Goal: Information Seeking & Learning: Learn about a topic

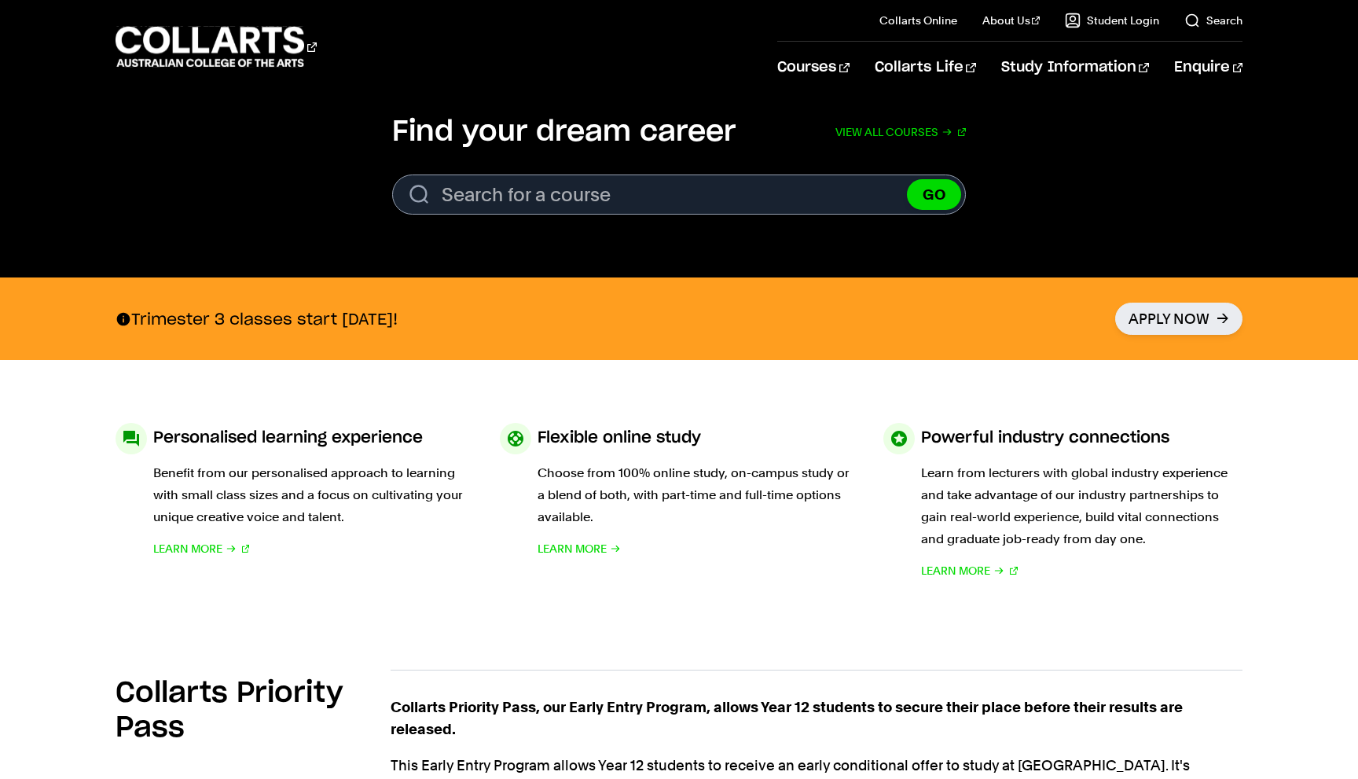
scroll to position [486, 0]
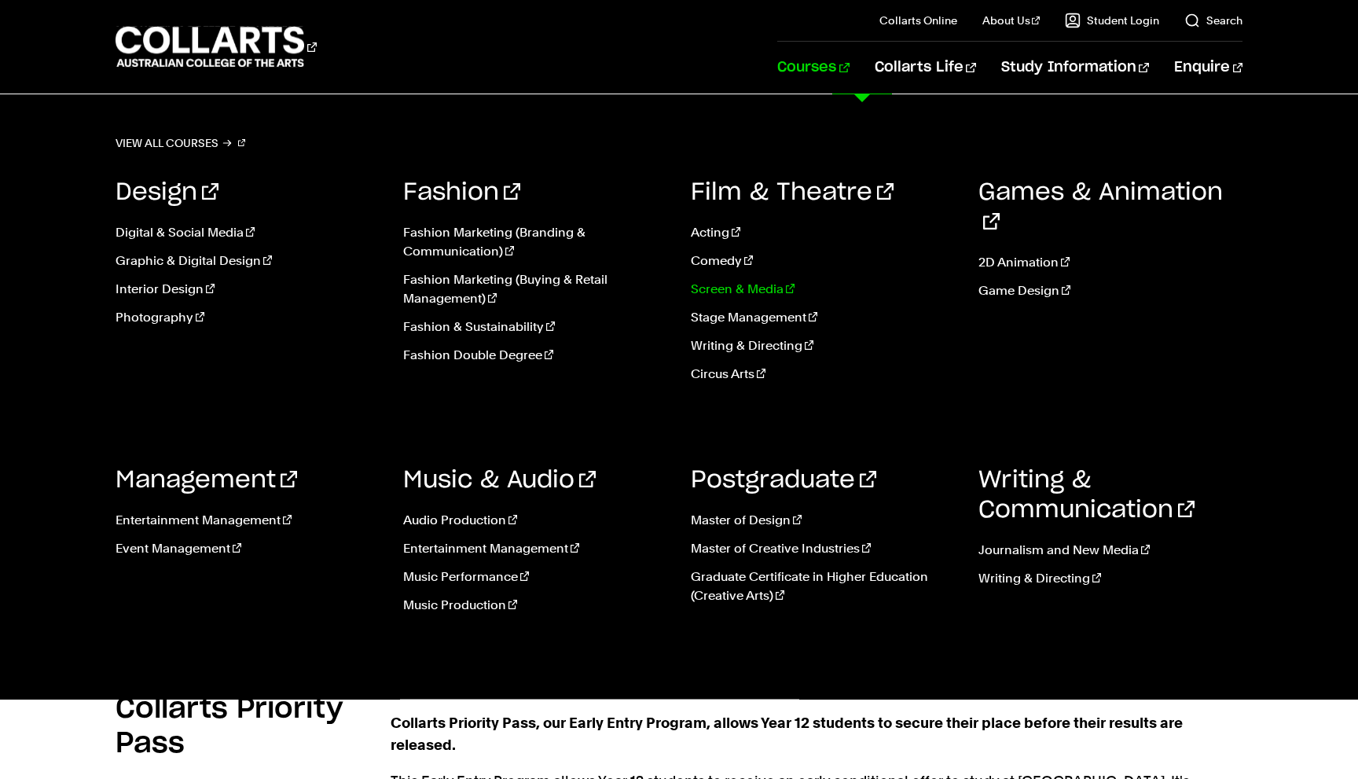
click at [724, 288] on link "Screen & Media" at bounding box center [823, 289] width 264 height 19
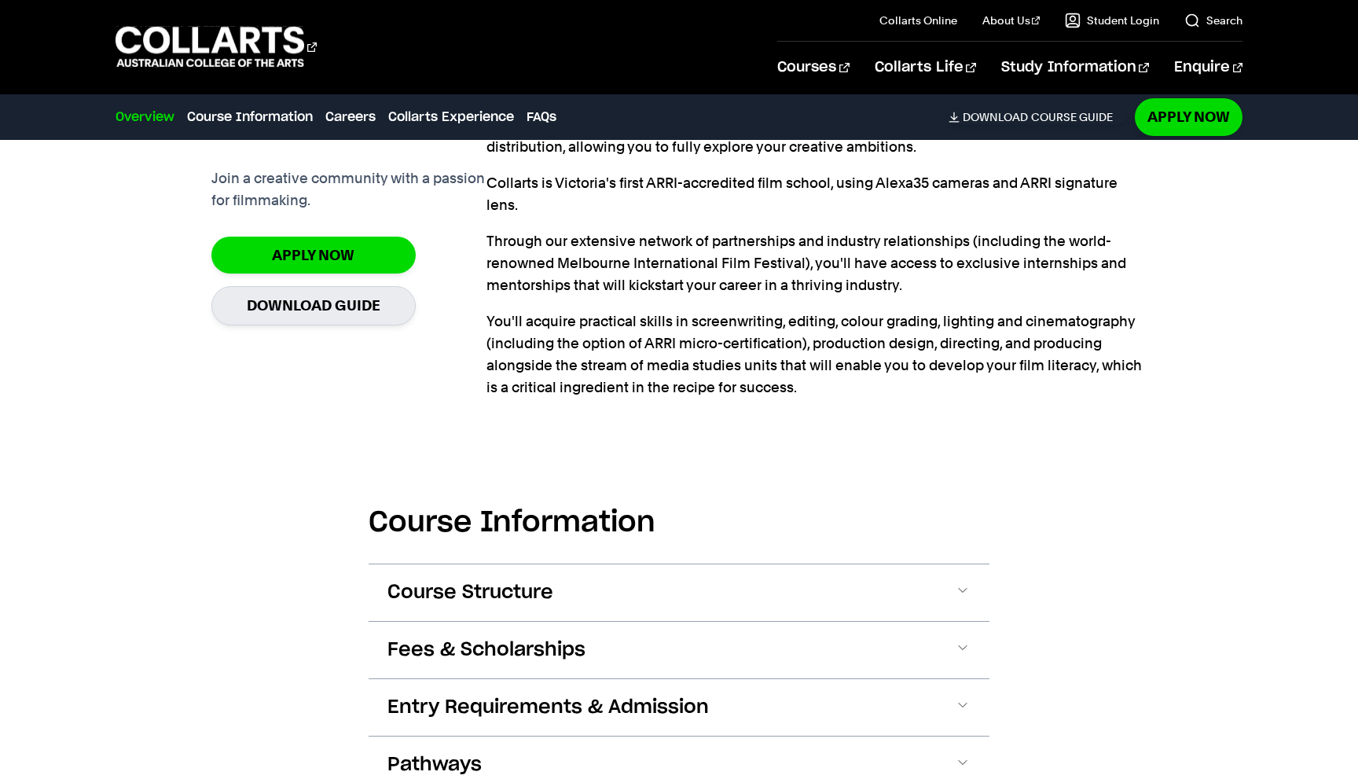
scroll to position [1121, 0]
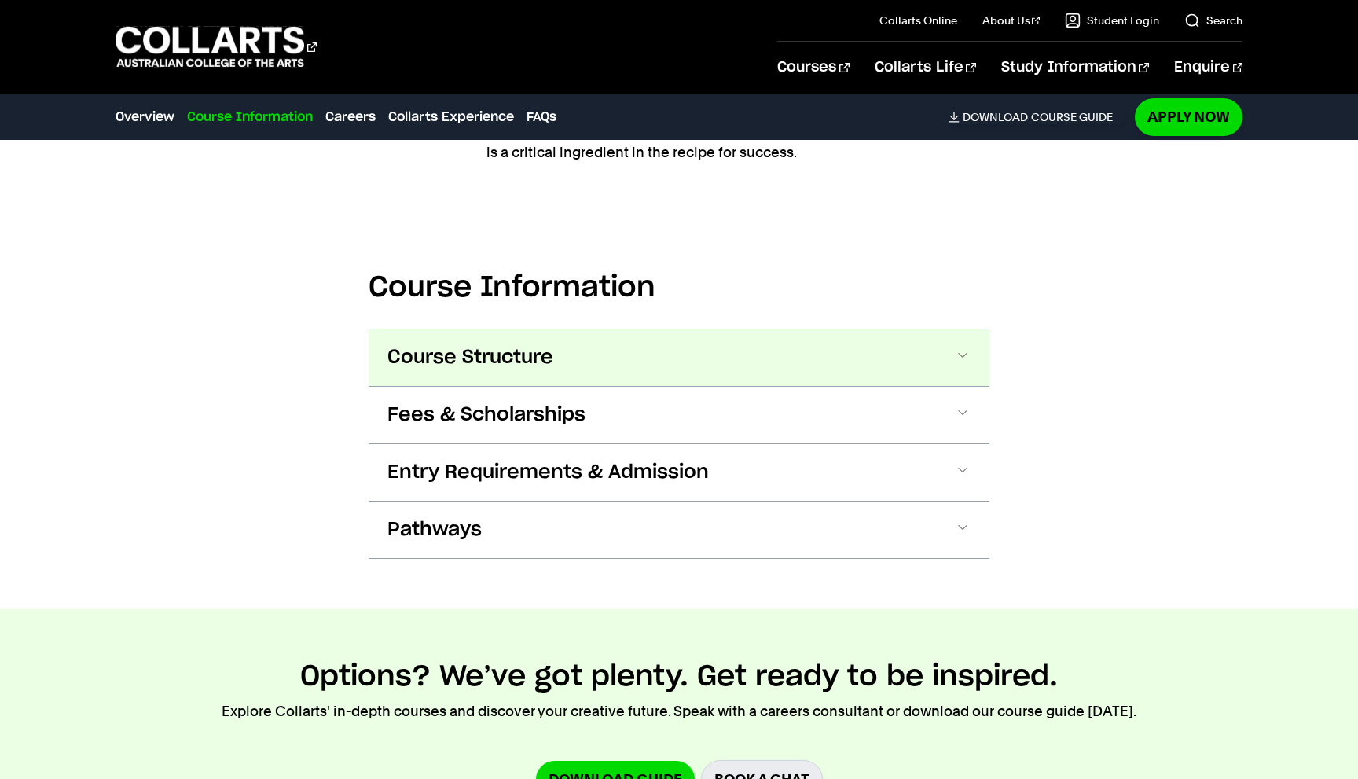
click at [687, 370] on button "Course Structure" at bounding box center [678, 357] width 621 height 57
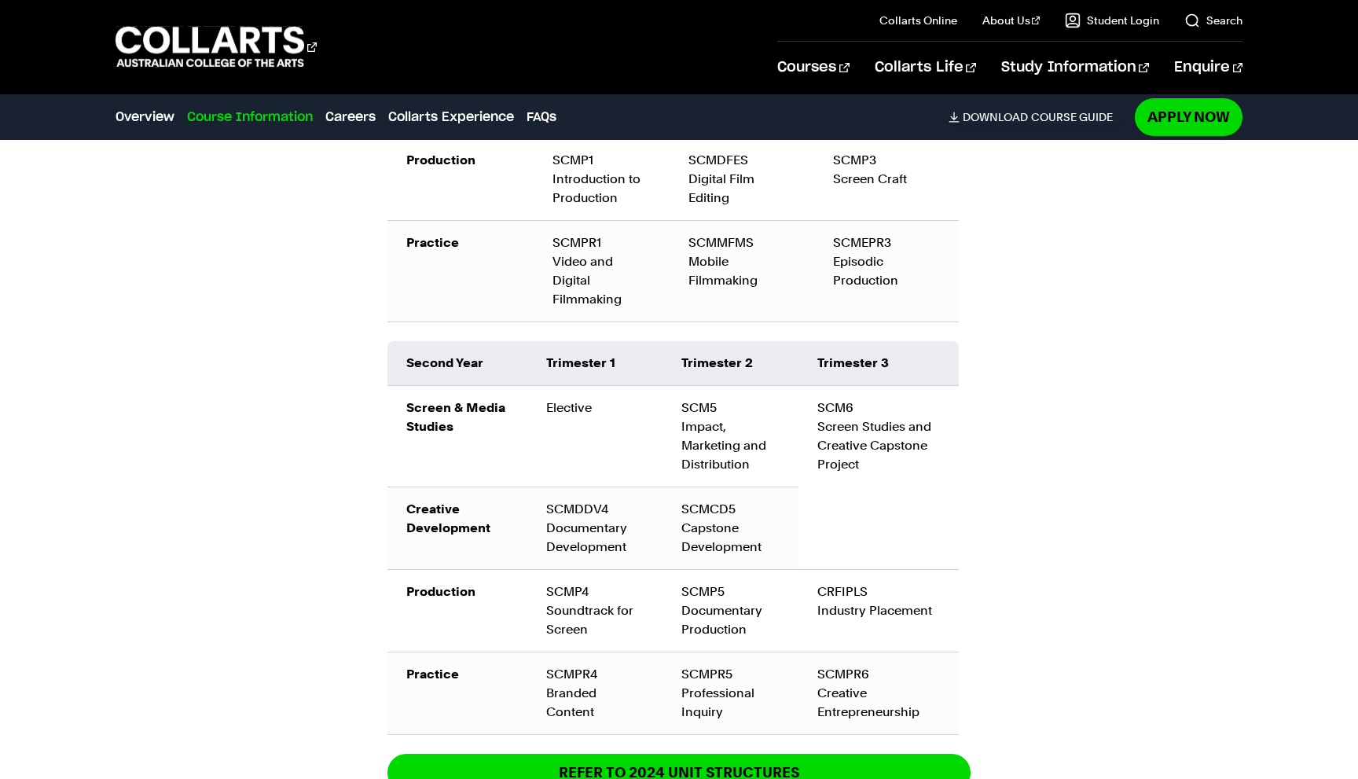
scroll to position [2301, 0]
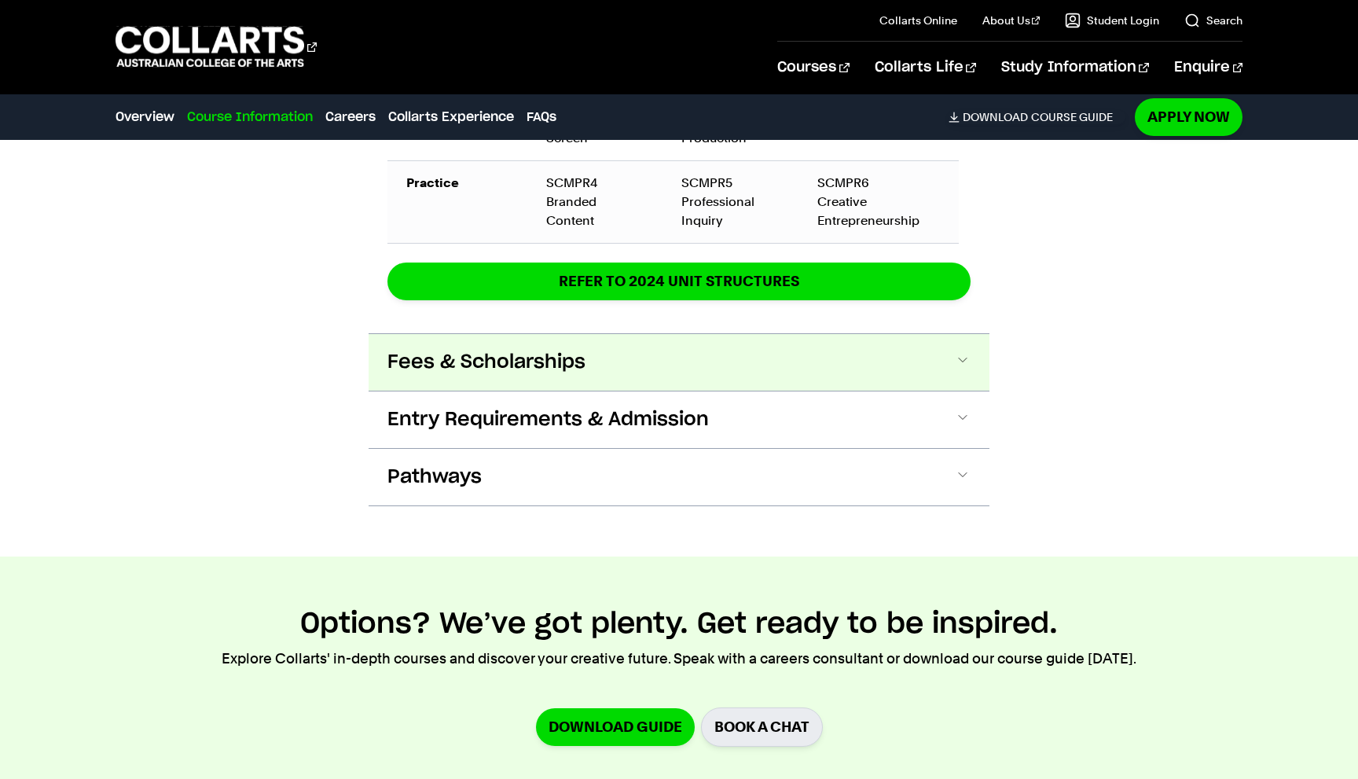
click at [699, 345] on button "Fees & Scholarships" at bounding box center [678, 362] width 621 height 57
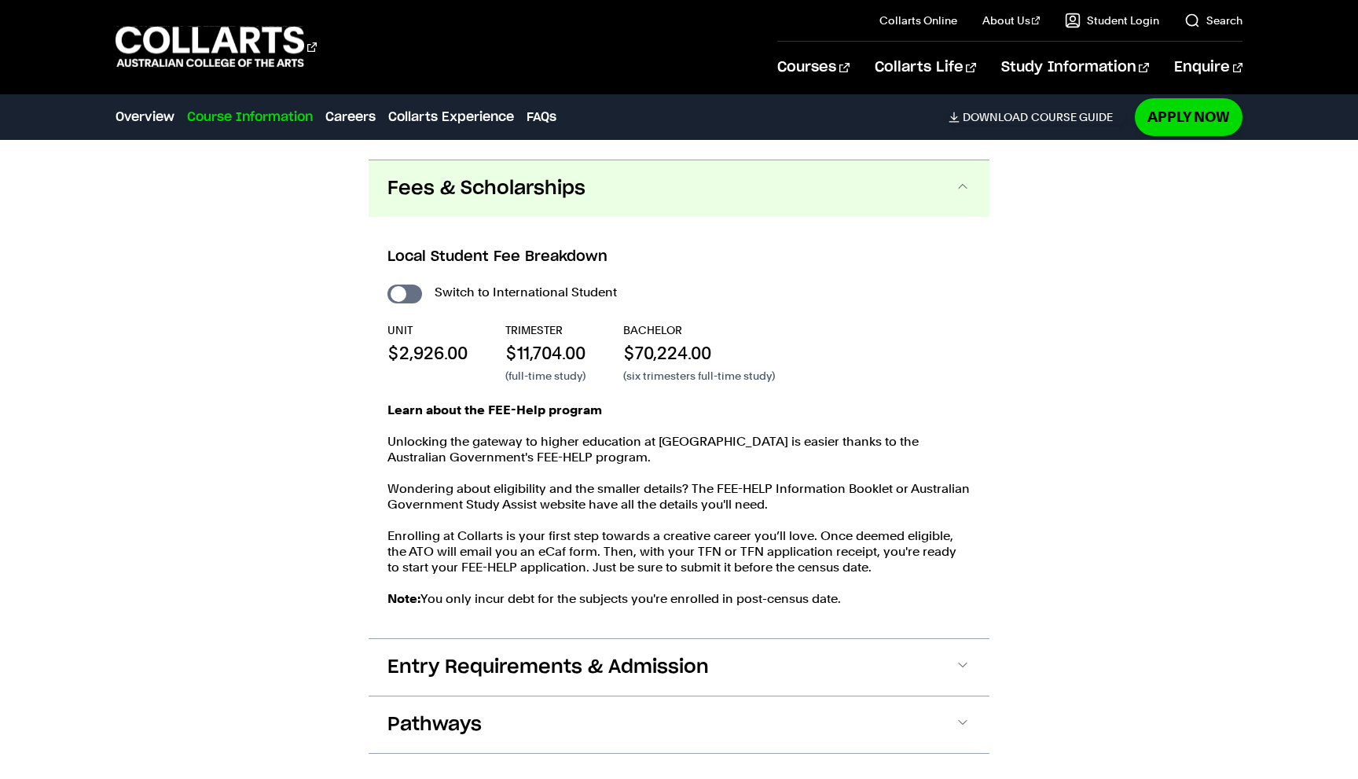
scroll to position [2768, 0]
click at [411, 284] on input "International Student" at bounding box center [404, 293] width 35 height 19
checkbox input "true"
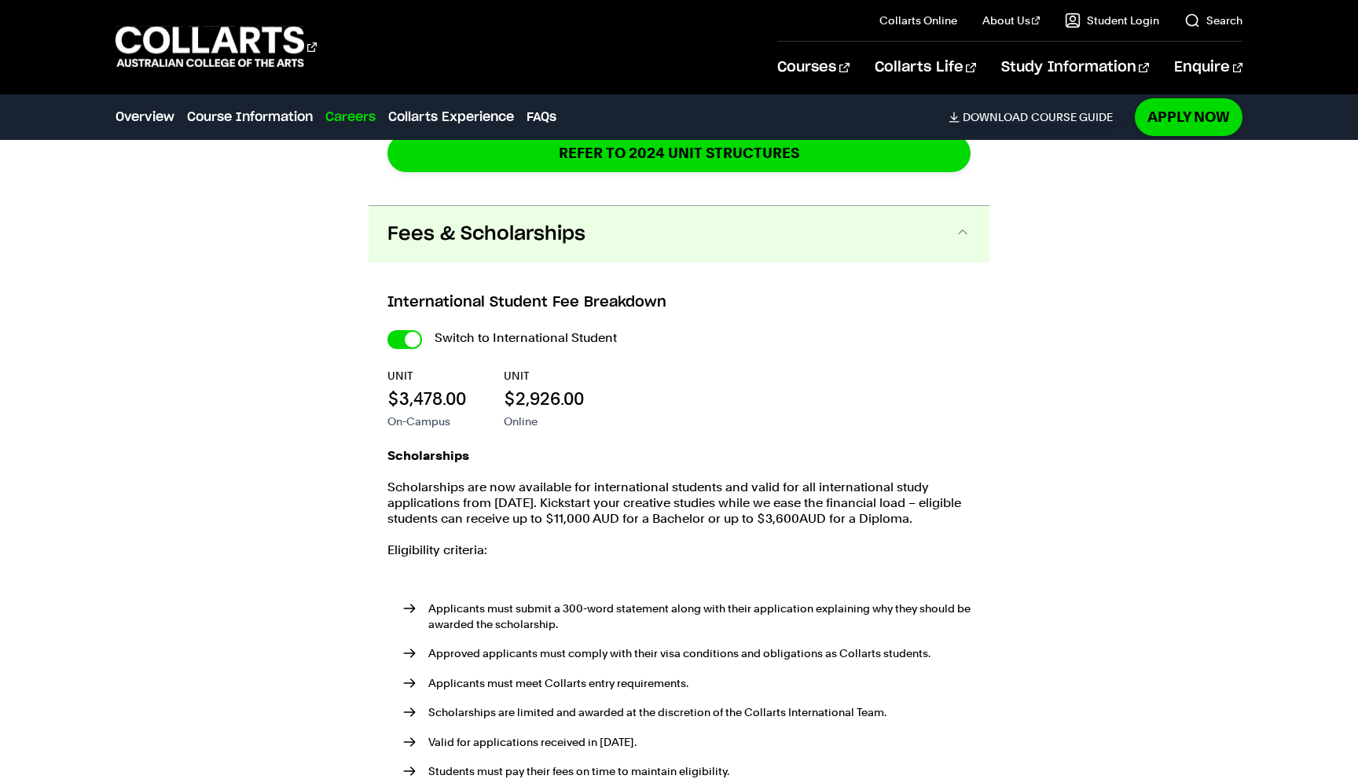
scroll to position [2938, 0]
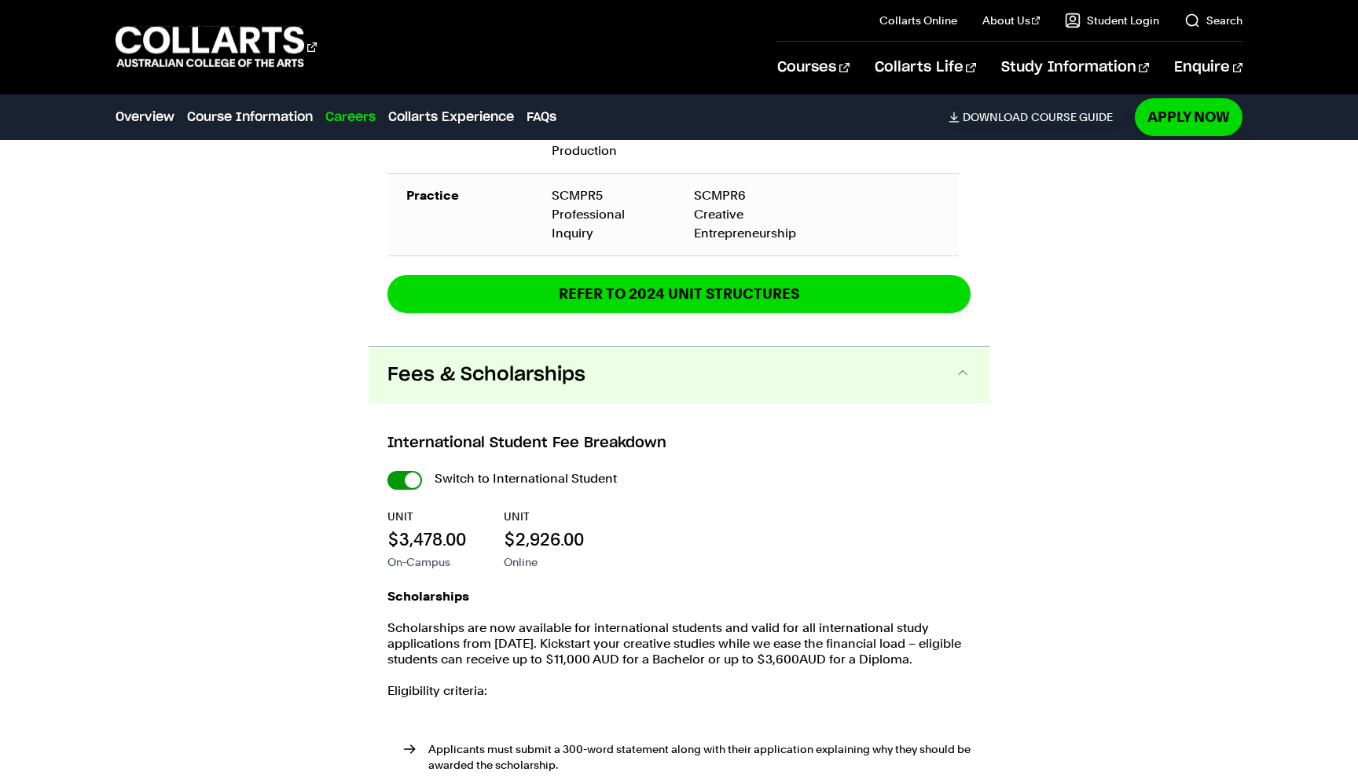
click at [413, 479] on input "International Student" at bounding box center [404, 480] width 35 height 19
checkbox input "false"
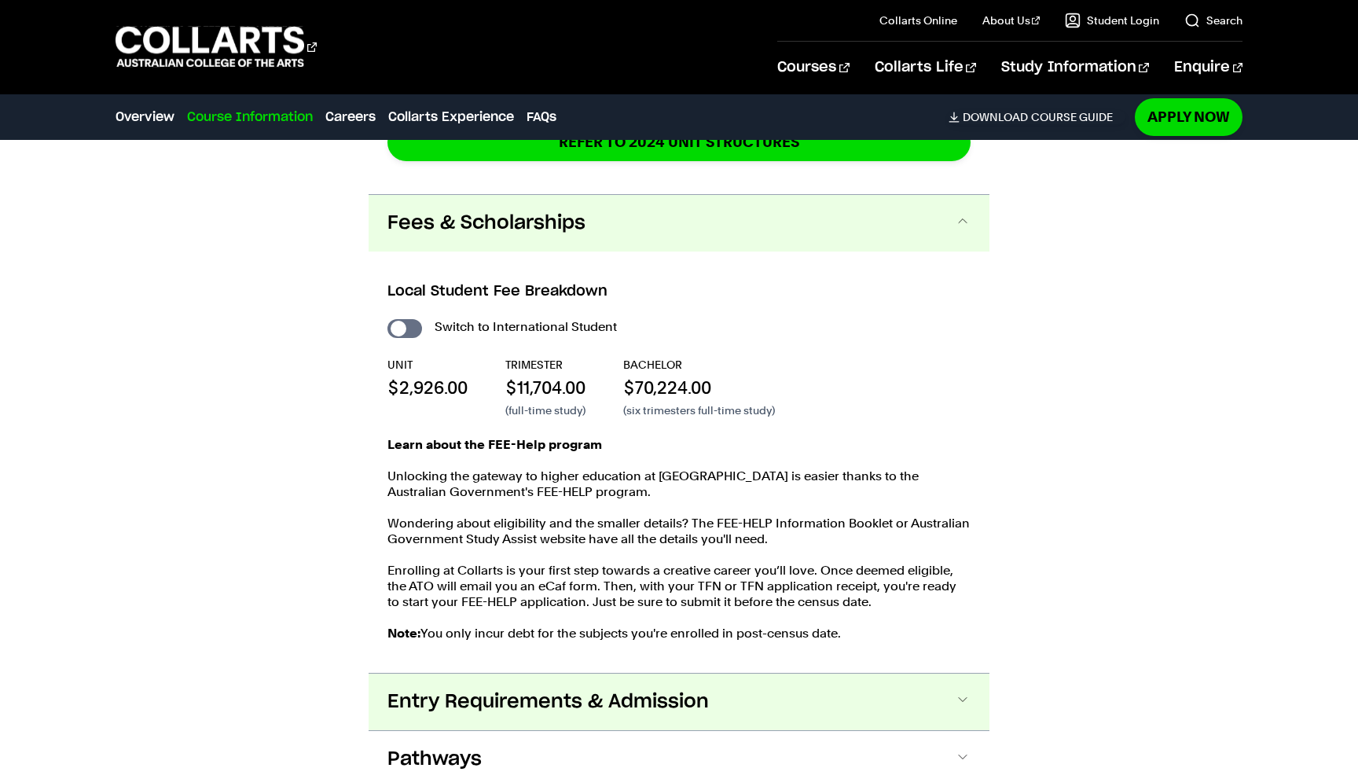
scroll to position [2700, 0]
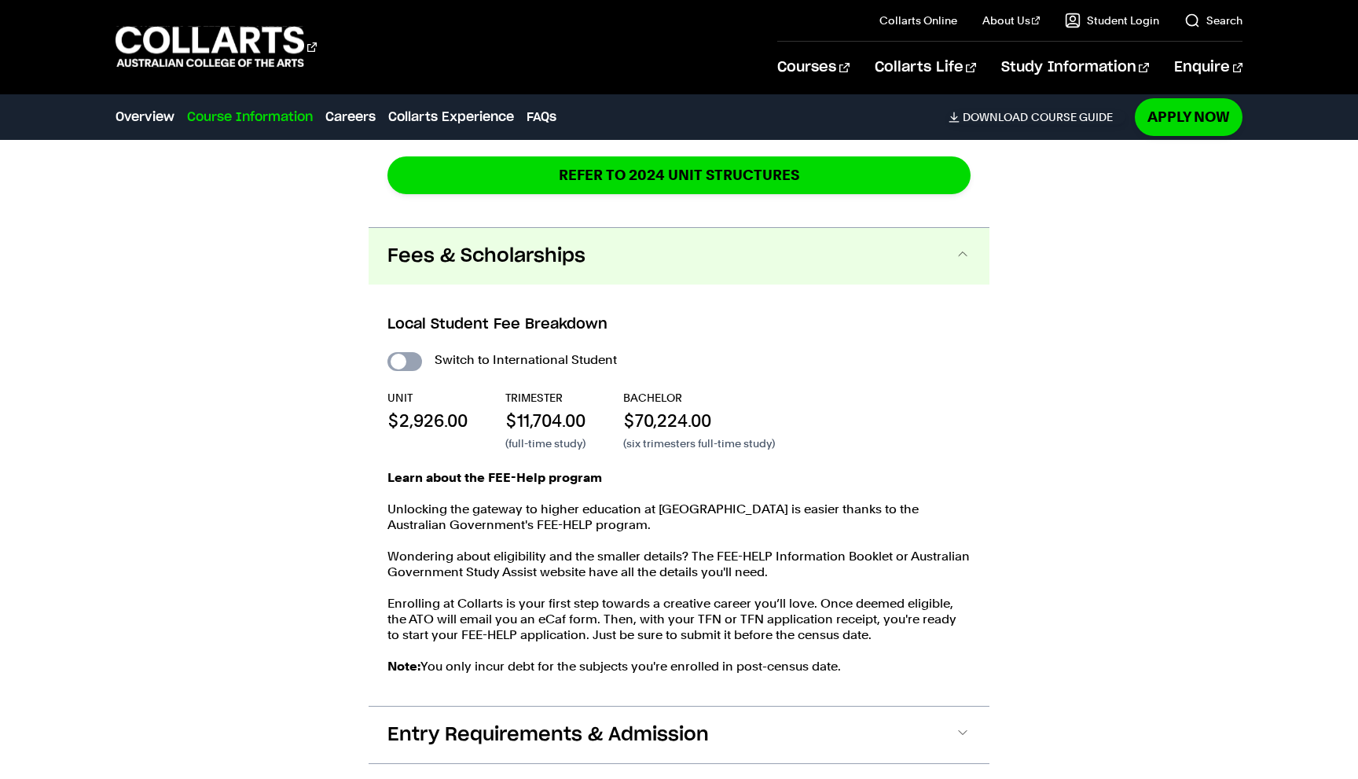
click at [418, 352] on input "International Student" at bounding box center [404, 361] width 35 height 19
checkbox input "true"
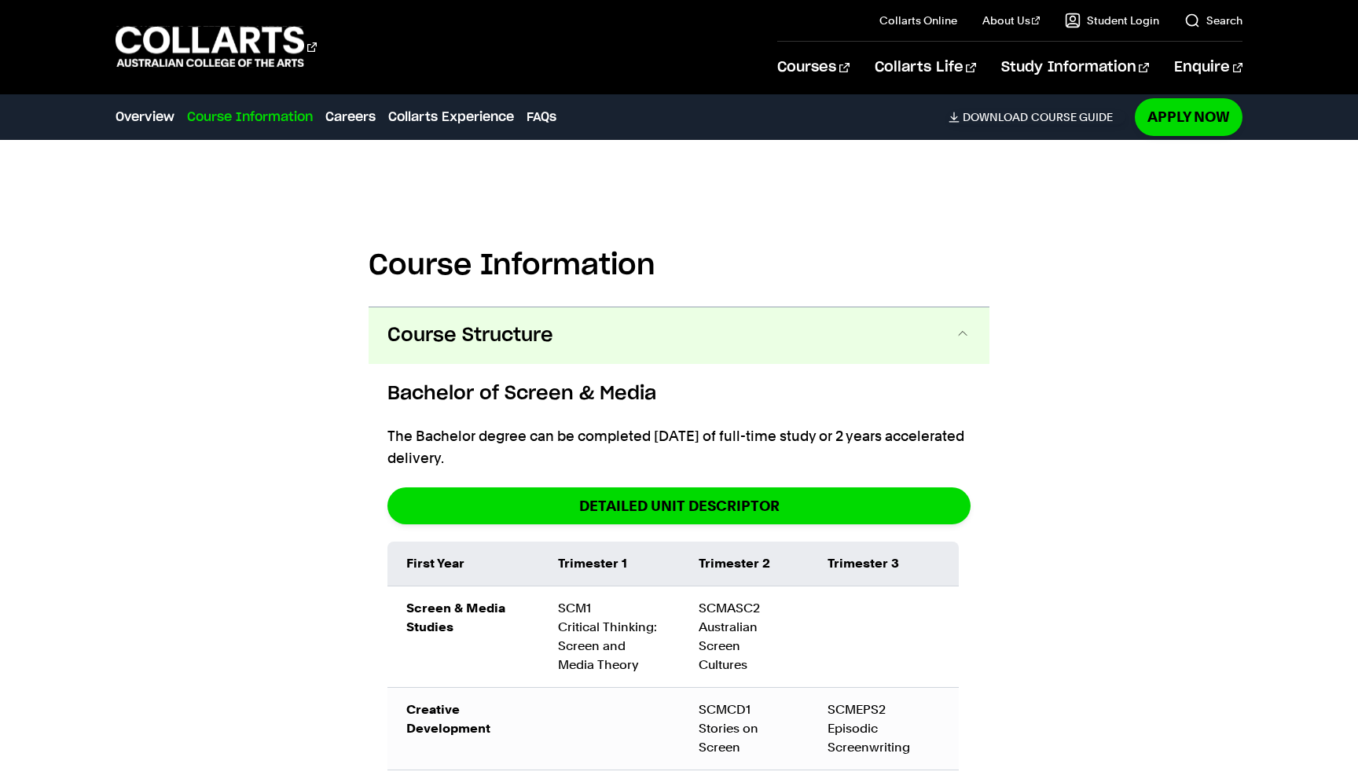
scroll to position [1453, 0]
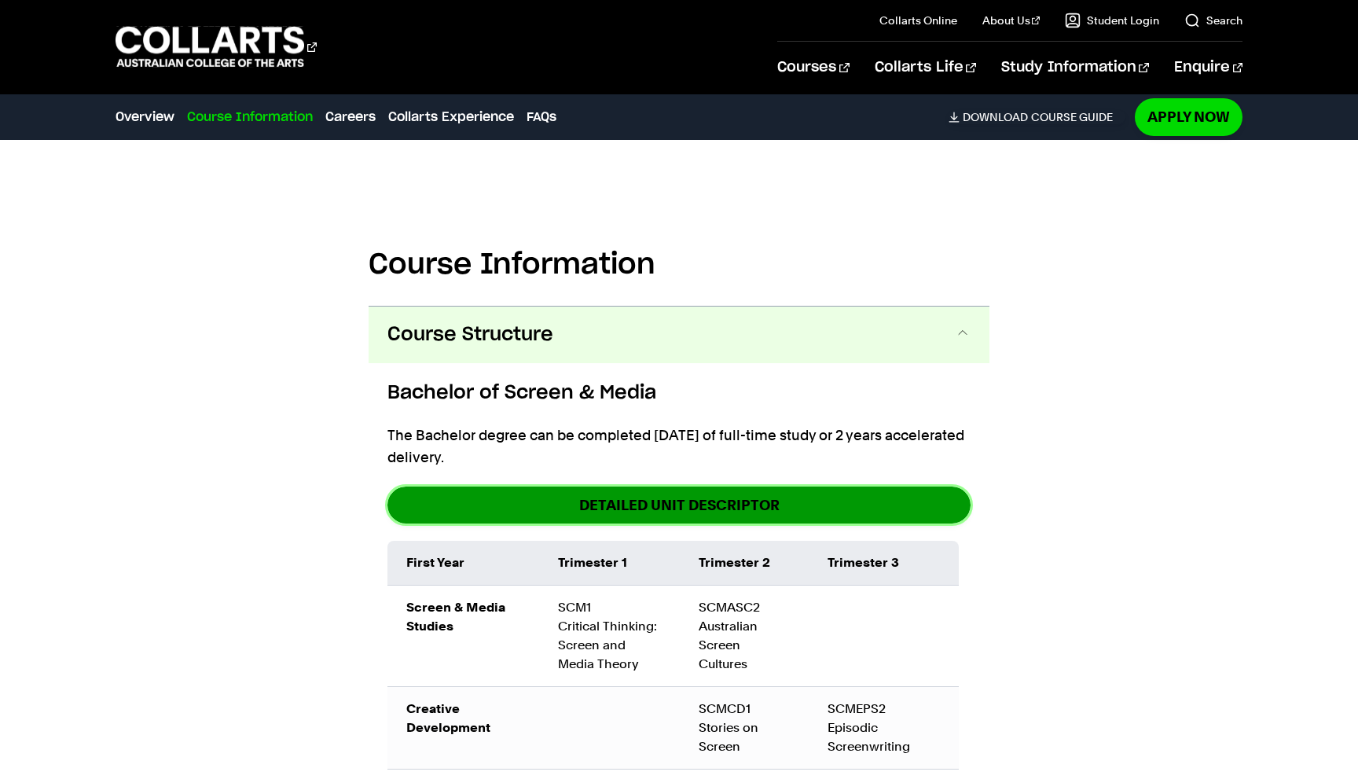
click at [916, 518] on link "DETAILED UNIT DESCRIPTOR" at bounding box center [678, 504] width 583 height 37
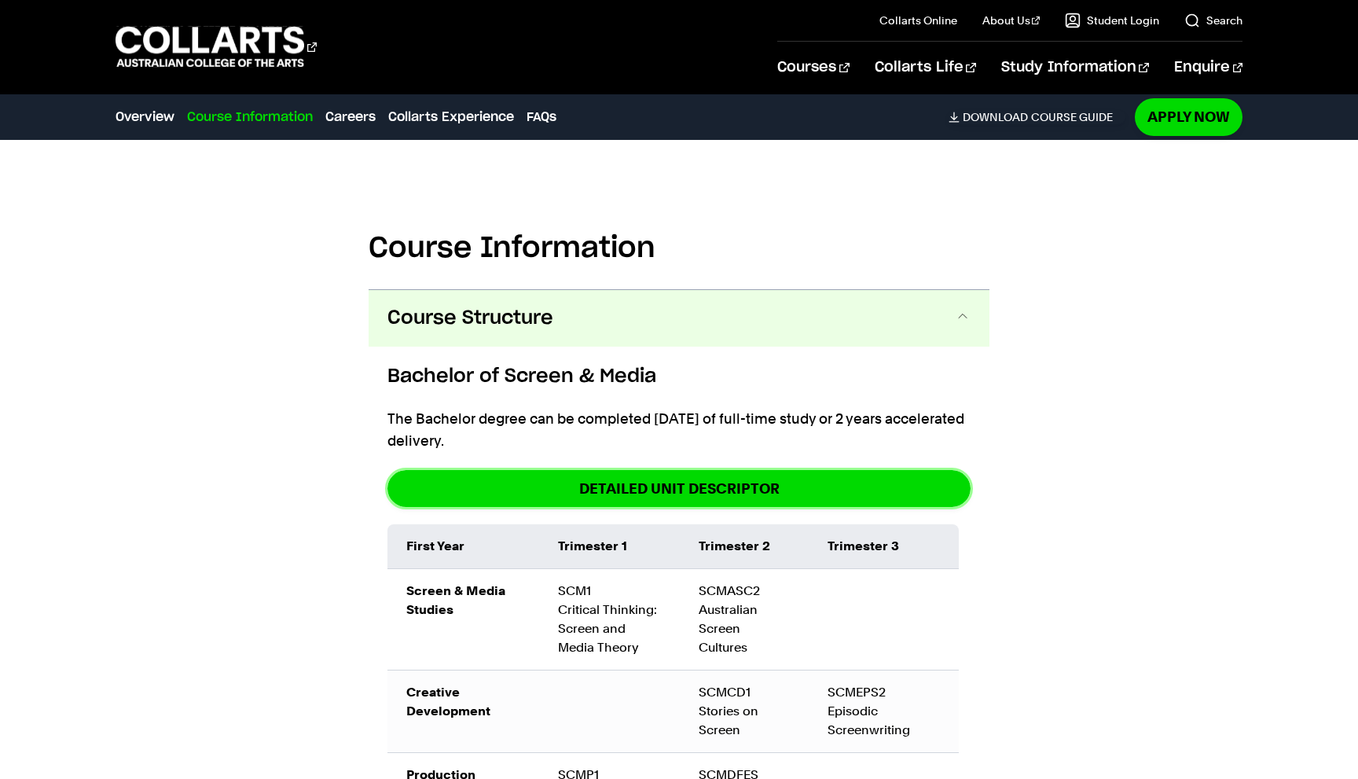
scroll to position [1442, 0]
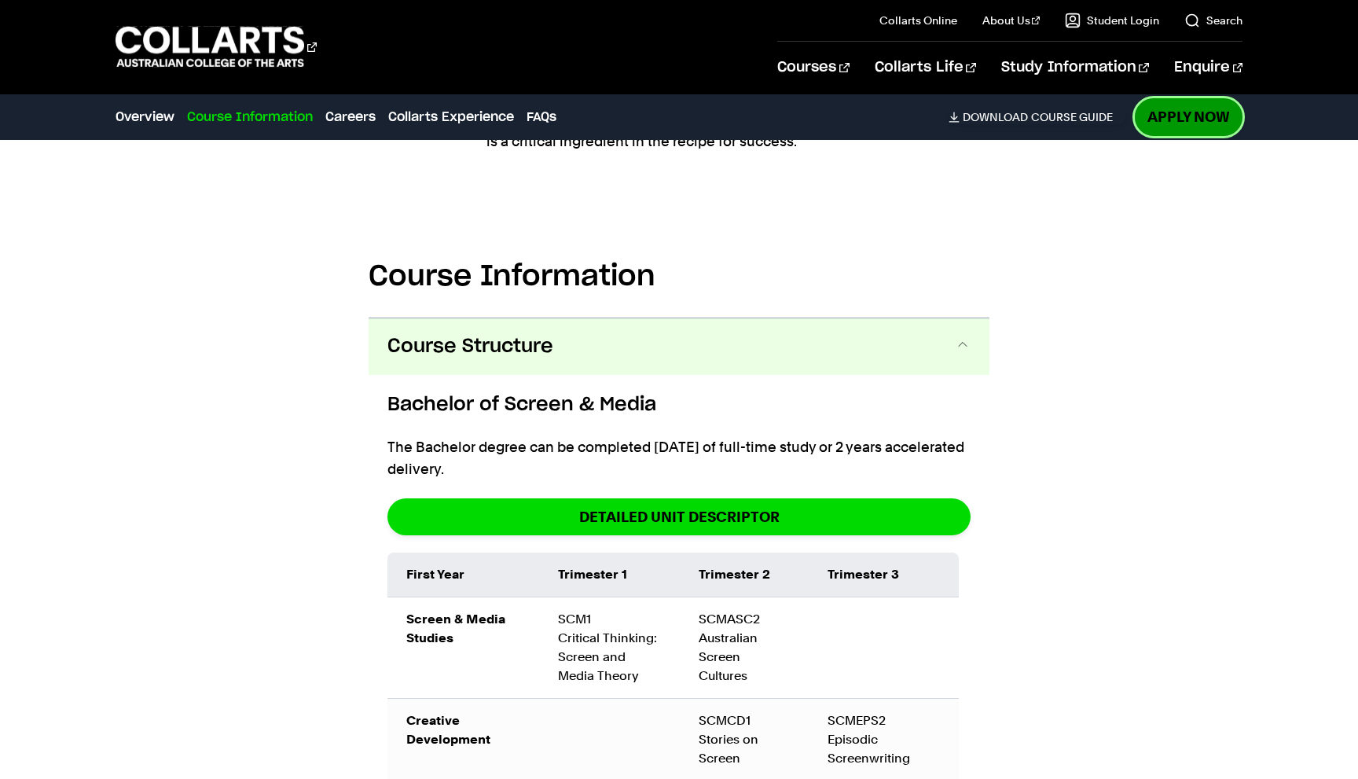
click at [1188, 122] on link "Apply Now" at bounding box center [1188, 116] width 108 height 37
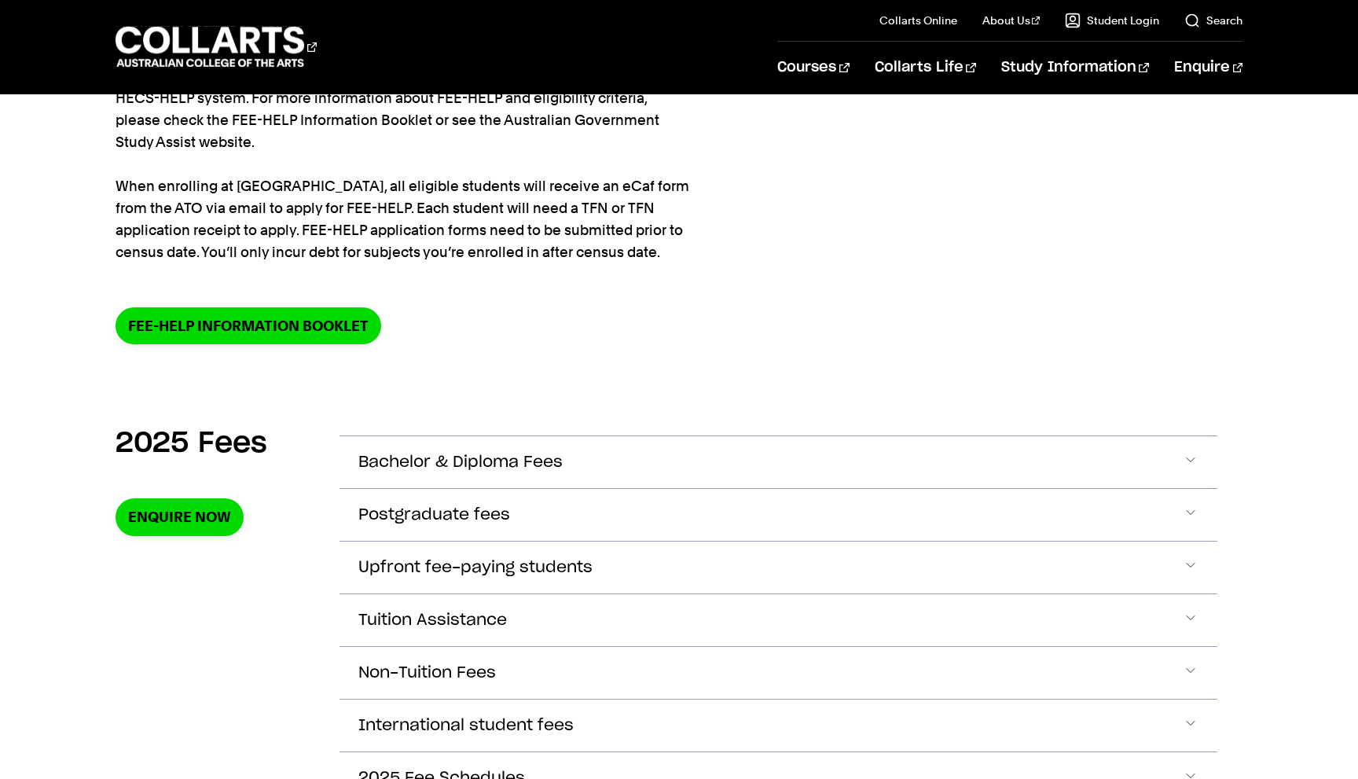
scroll to position [301, 0]
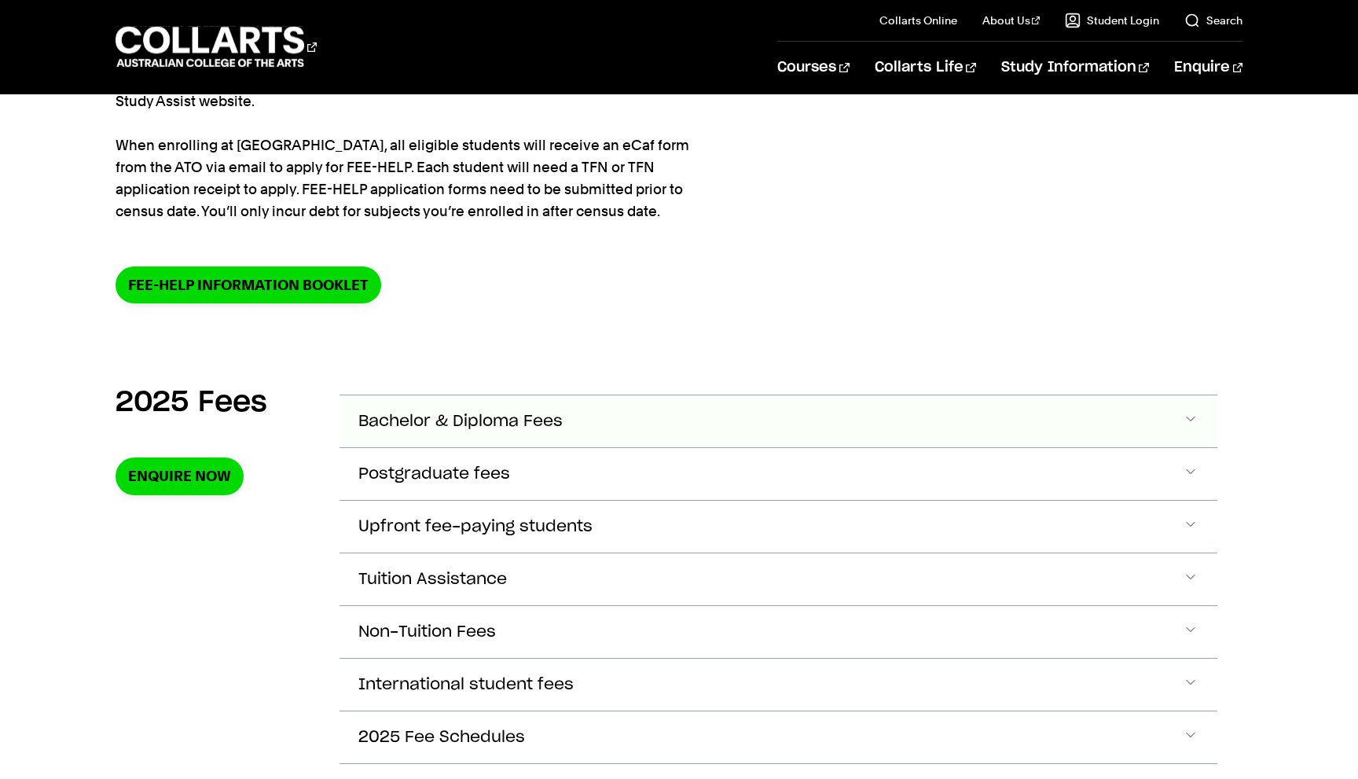
click at [521, 423] on span "Bachelor & Diploma Fees" at bounding box center [460, 421] width 204 height 18
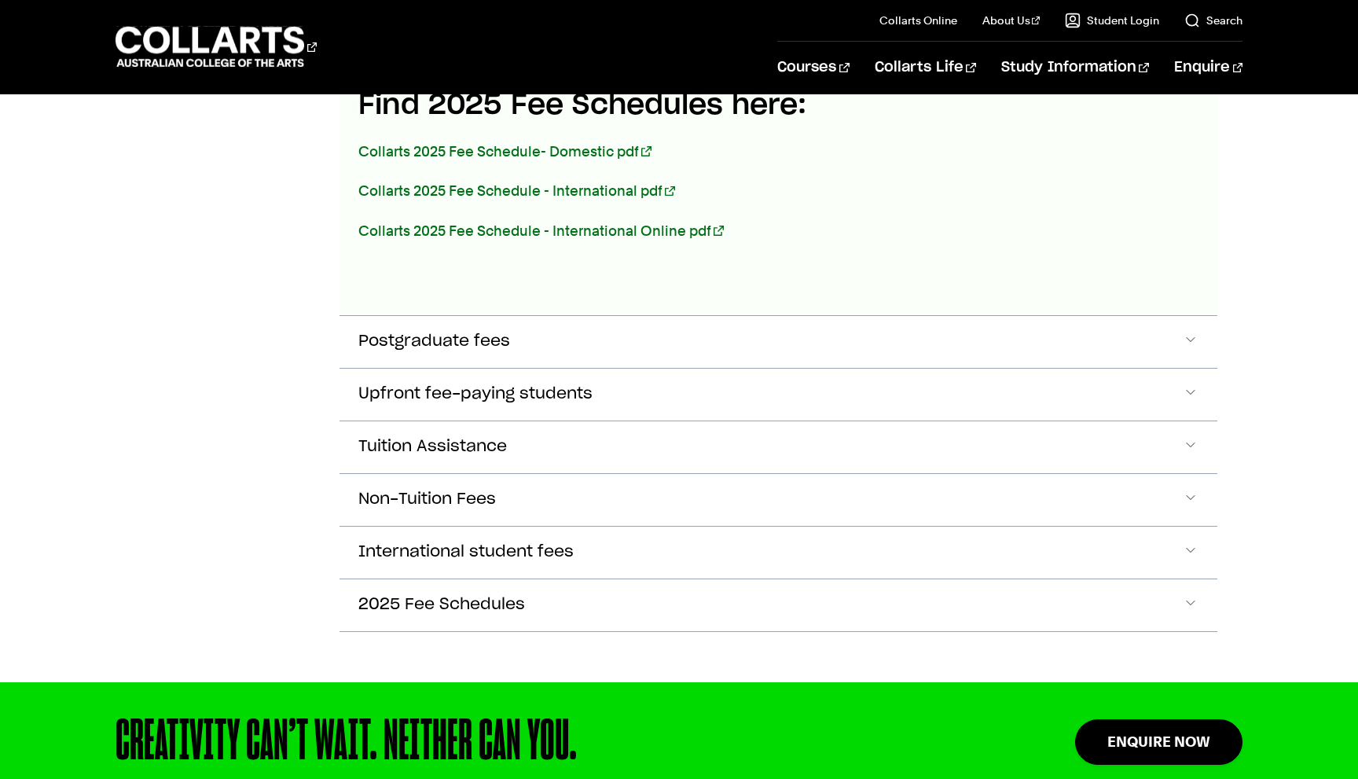
scroll to position [1016, 0]
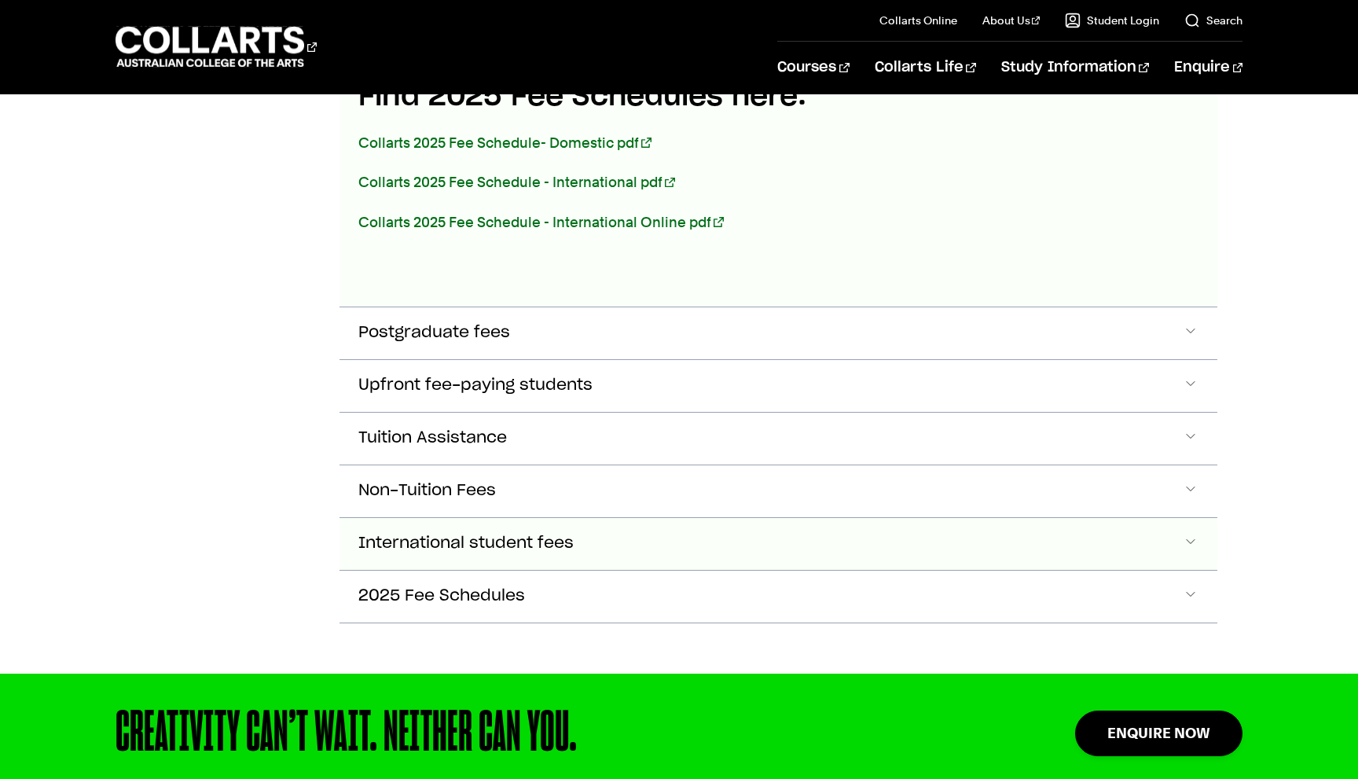
click at [623, 541] on button "International student fees" at bounding box center [778, 544] width 878 height 52
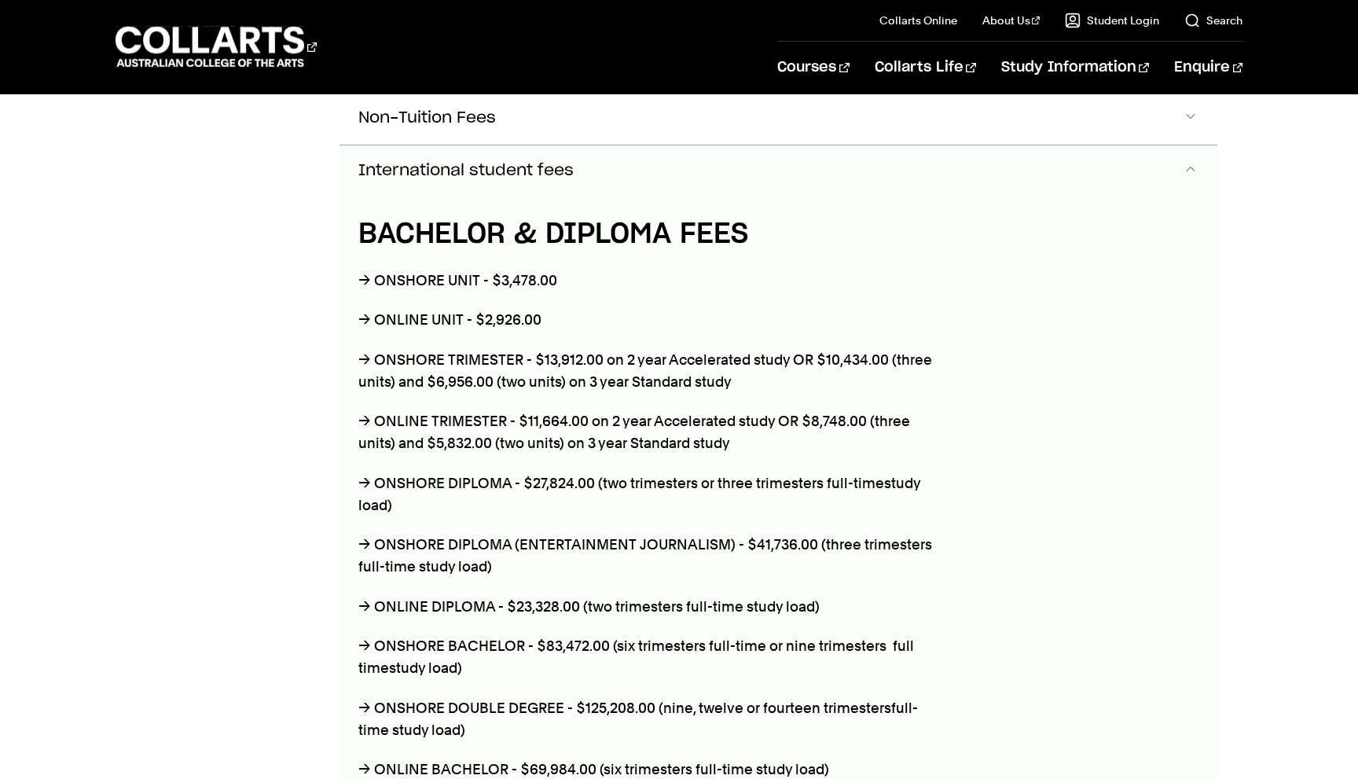
scroll to position [1494, 0]
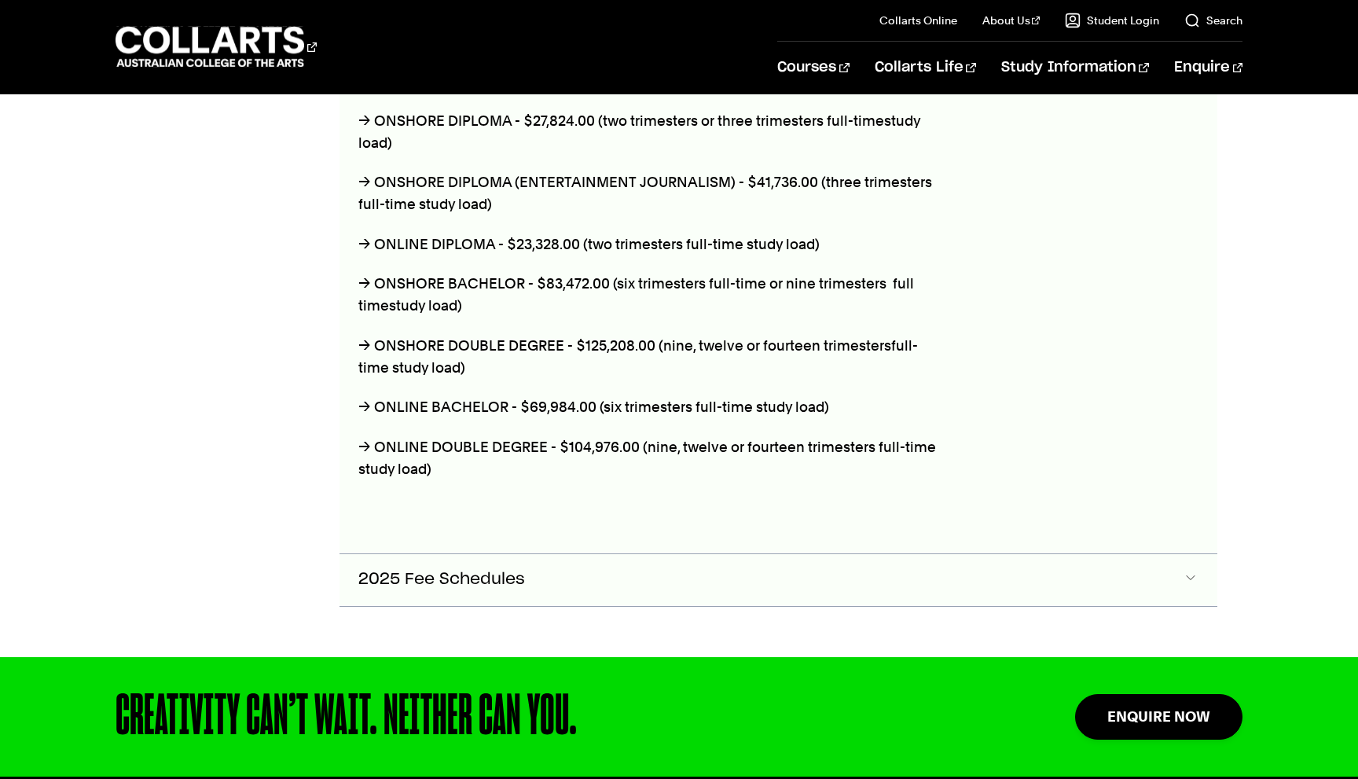
click at [544, 588] on button "2025 Fee Schedules" at bounding box center [778, 580] width 878 height 52
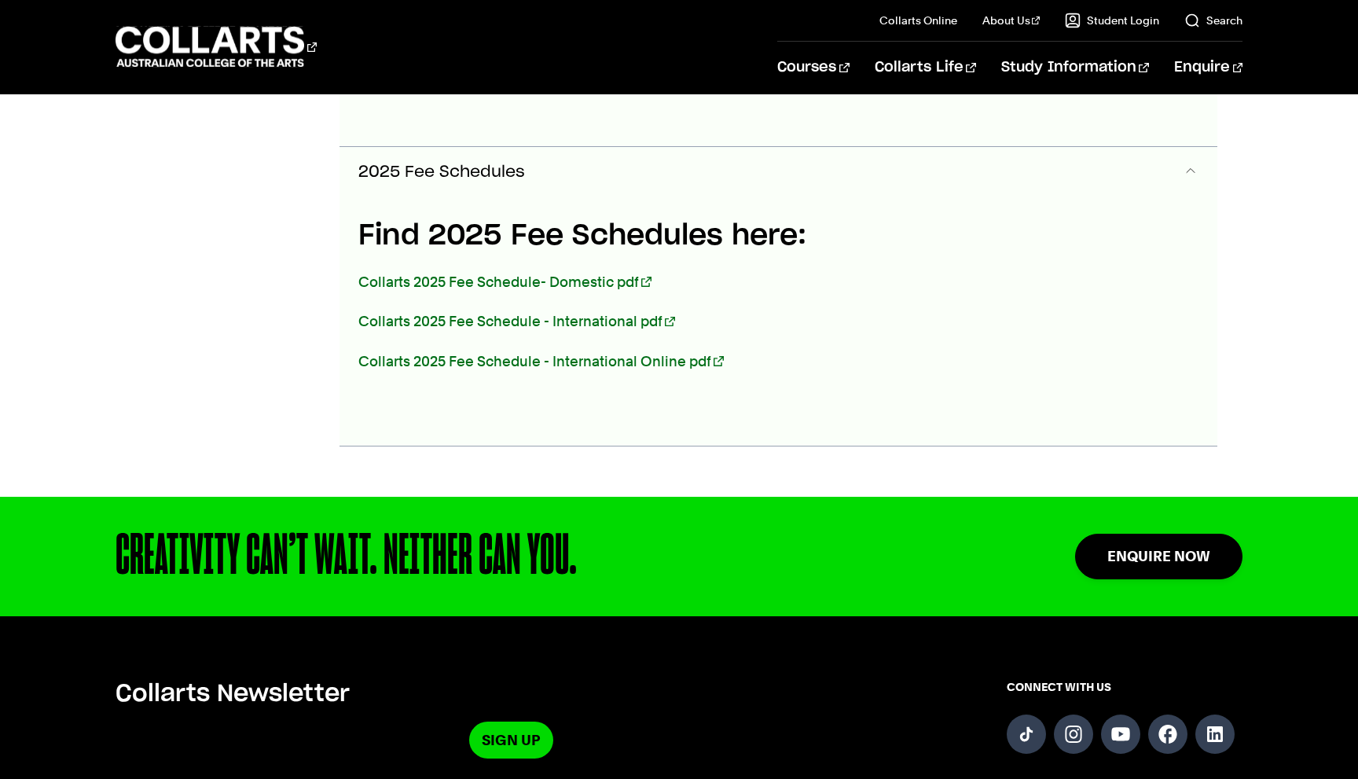
scroll to position [2161, 0]
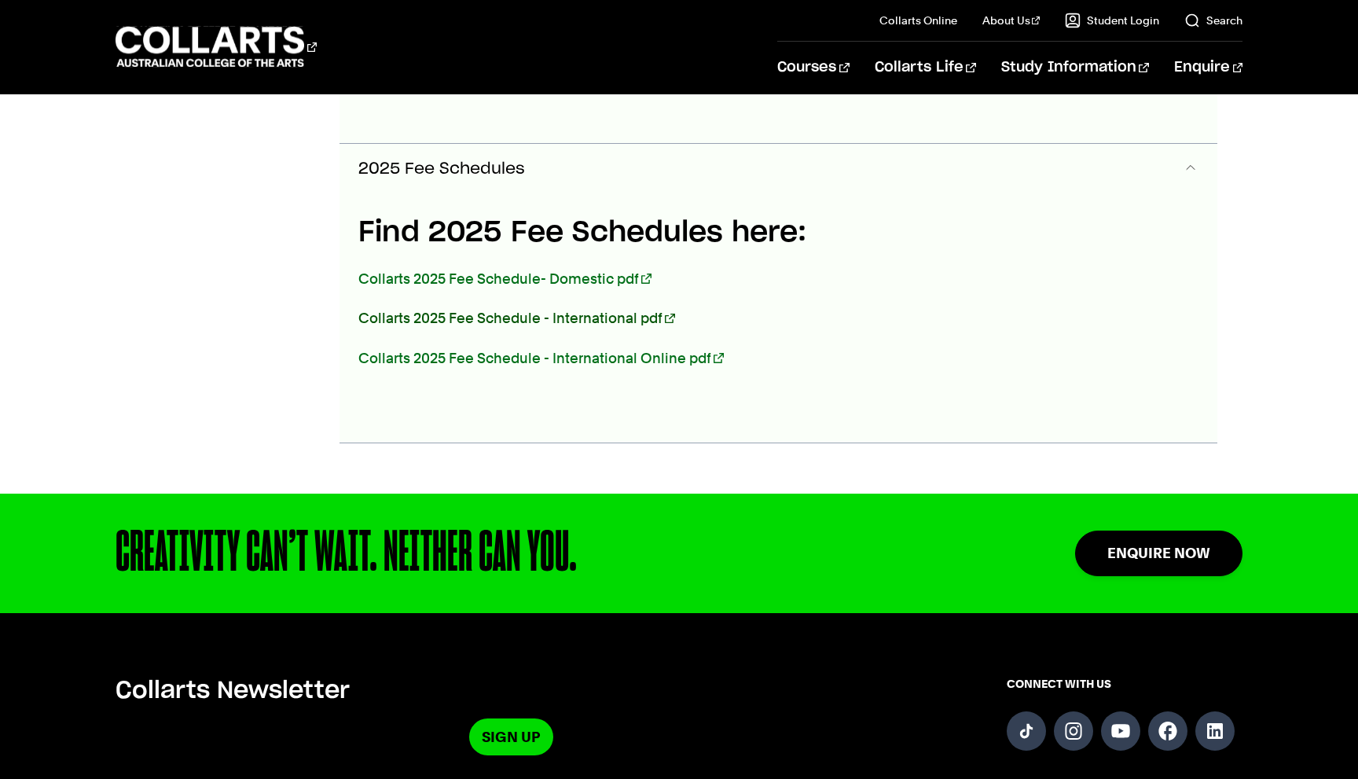
click at [542, 311] on link "Collarts 2025 Fee Schedule - International pdf" at bounding box center [516, 318] width 317 height 16
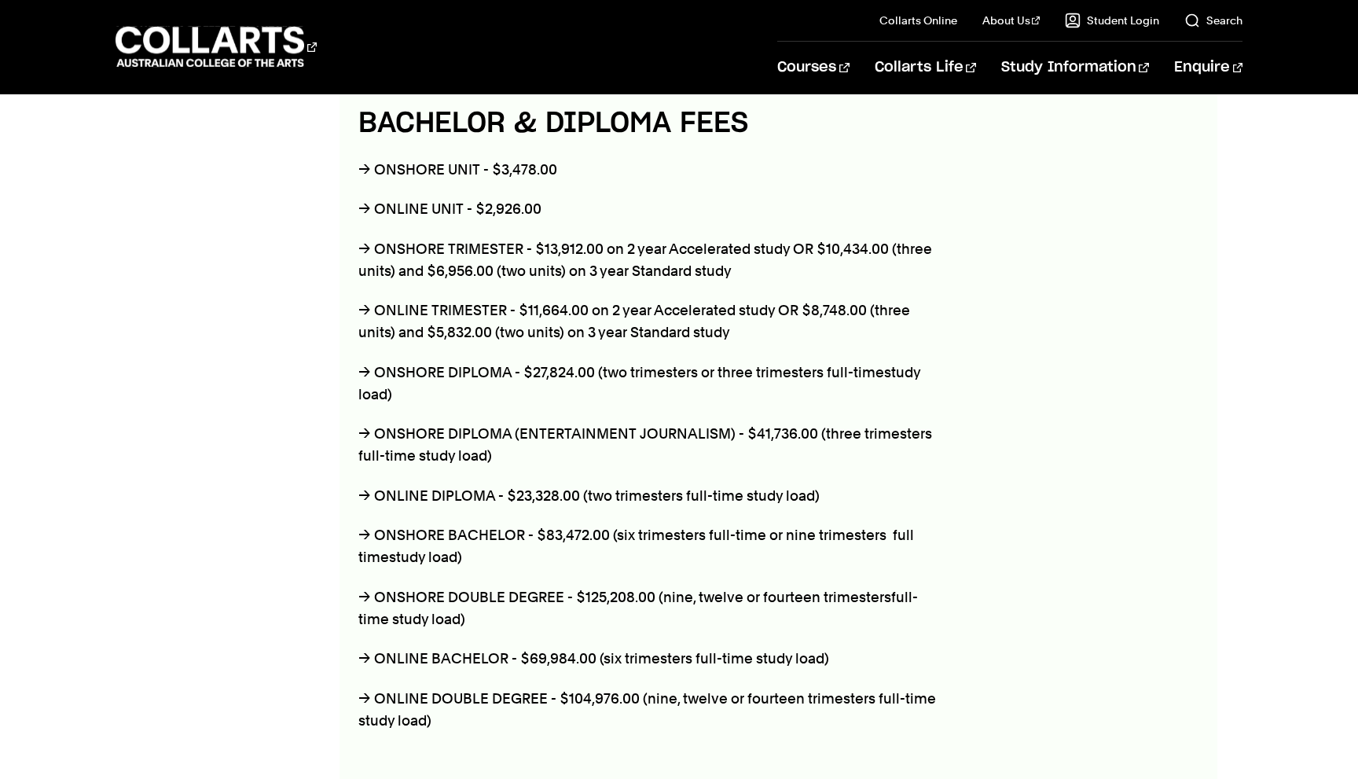
scroll to position [1509, 0]
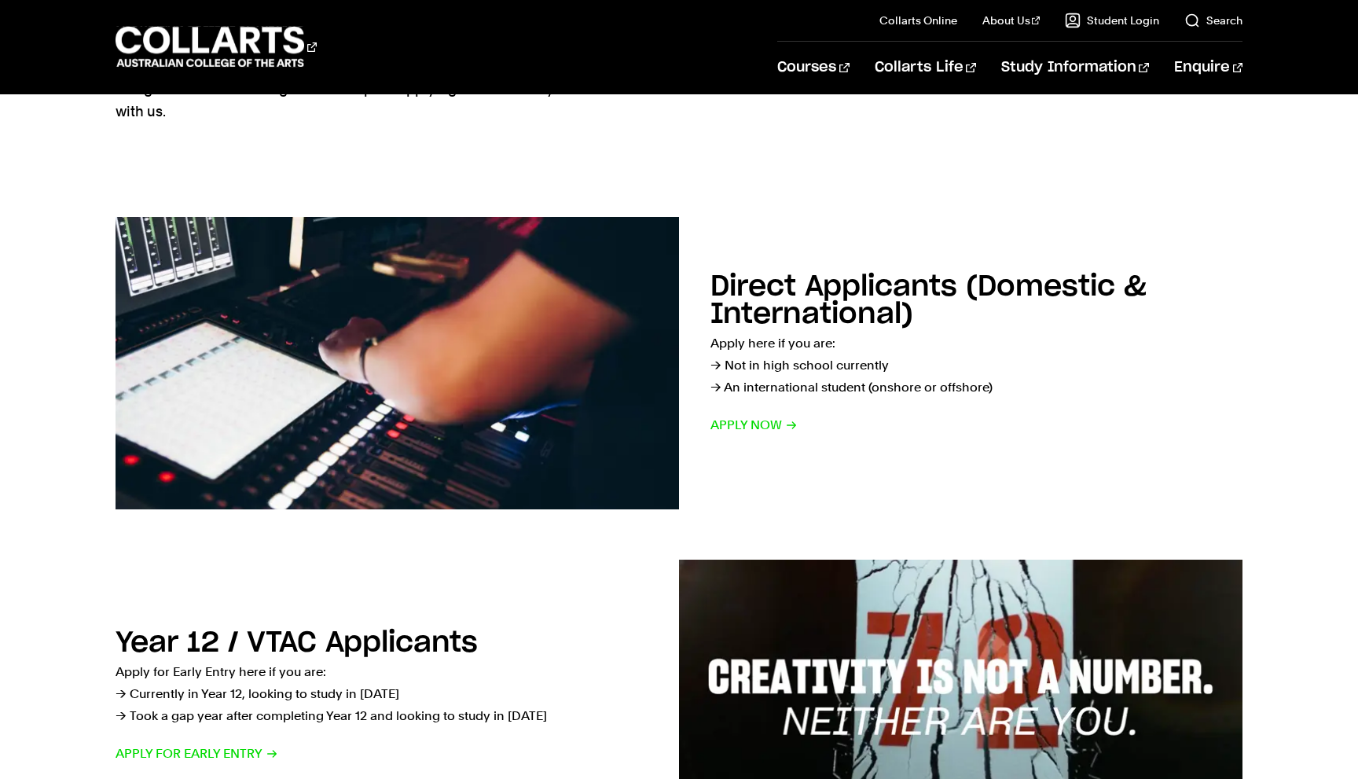
scroll to position [203, 0]
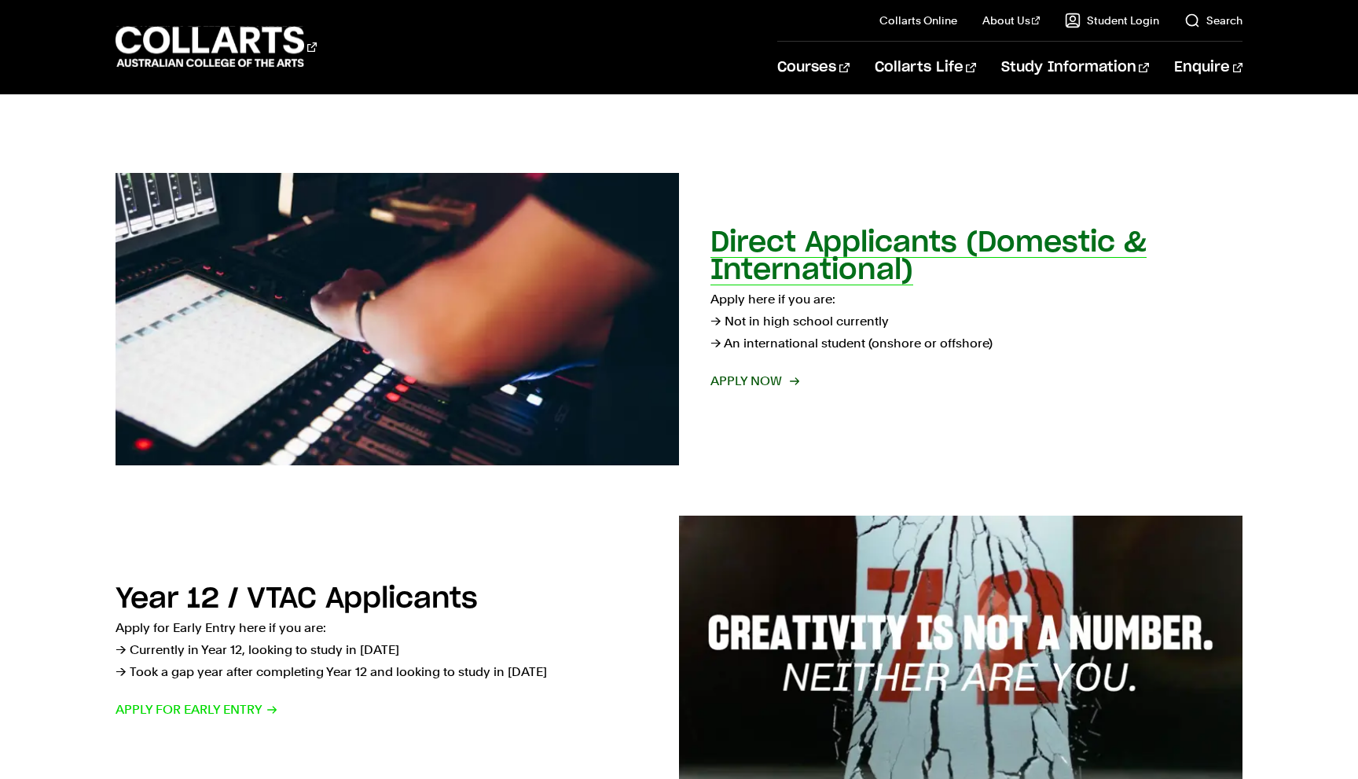
click at [792, 384] on span "Apply now" at bounding box center [753, 381] width 87 height 22
